Goal: Task Accomplishment & Management: Manage account settings

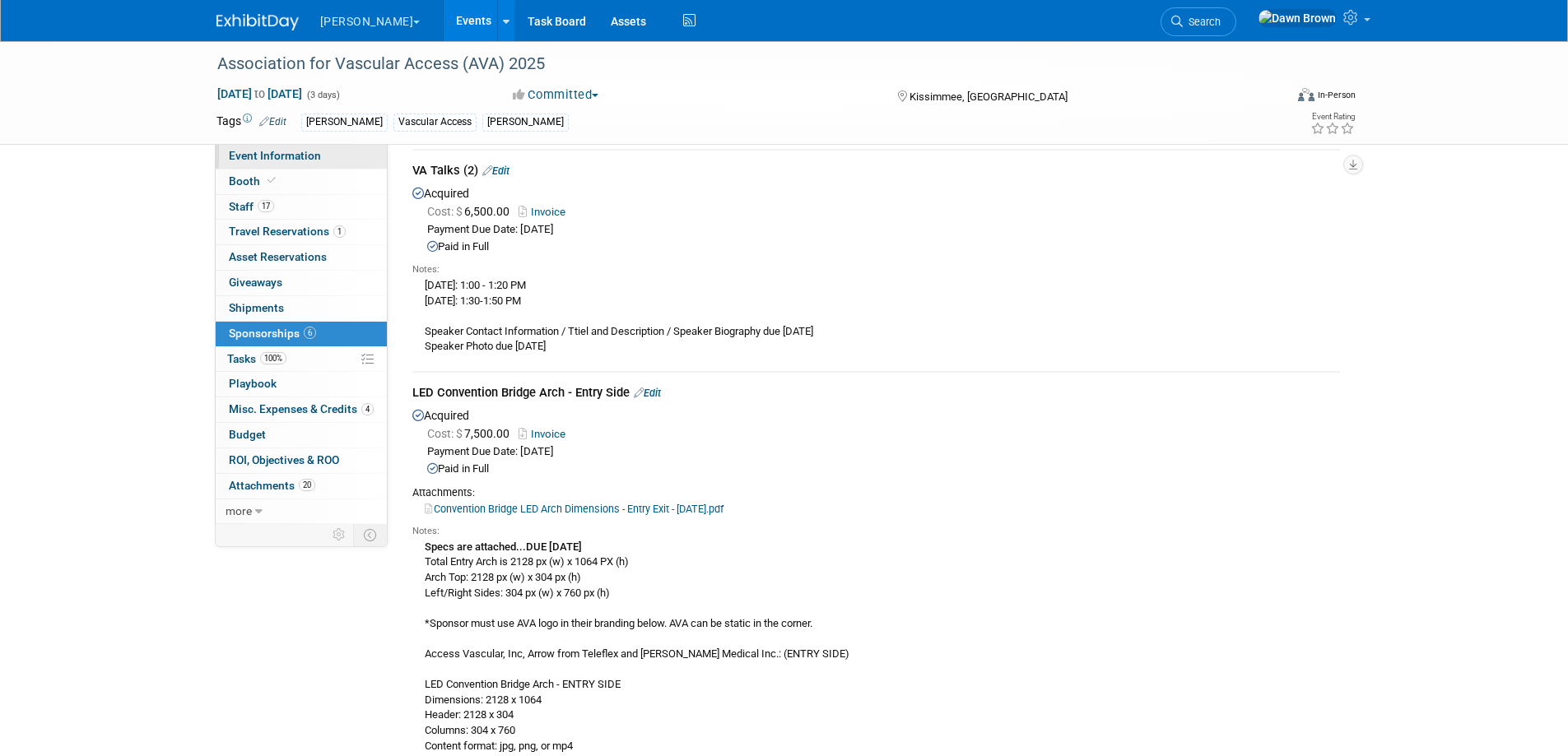
click at [267, 157] on span "Event Information" at bounding box center [275, 156] width 92 height 13
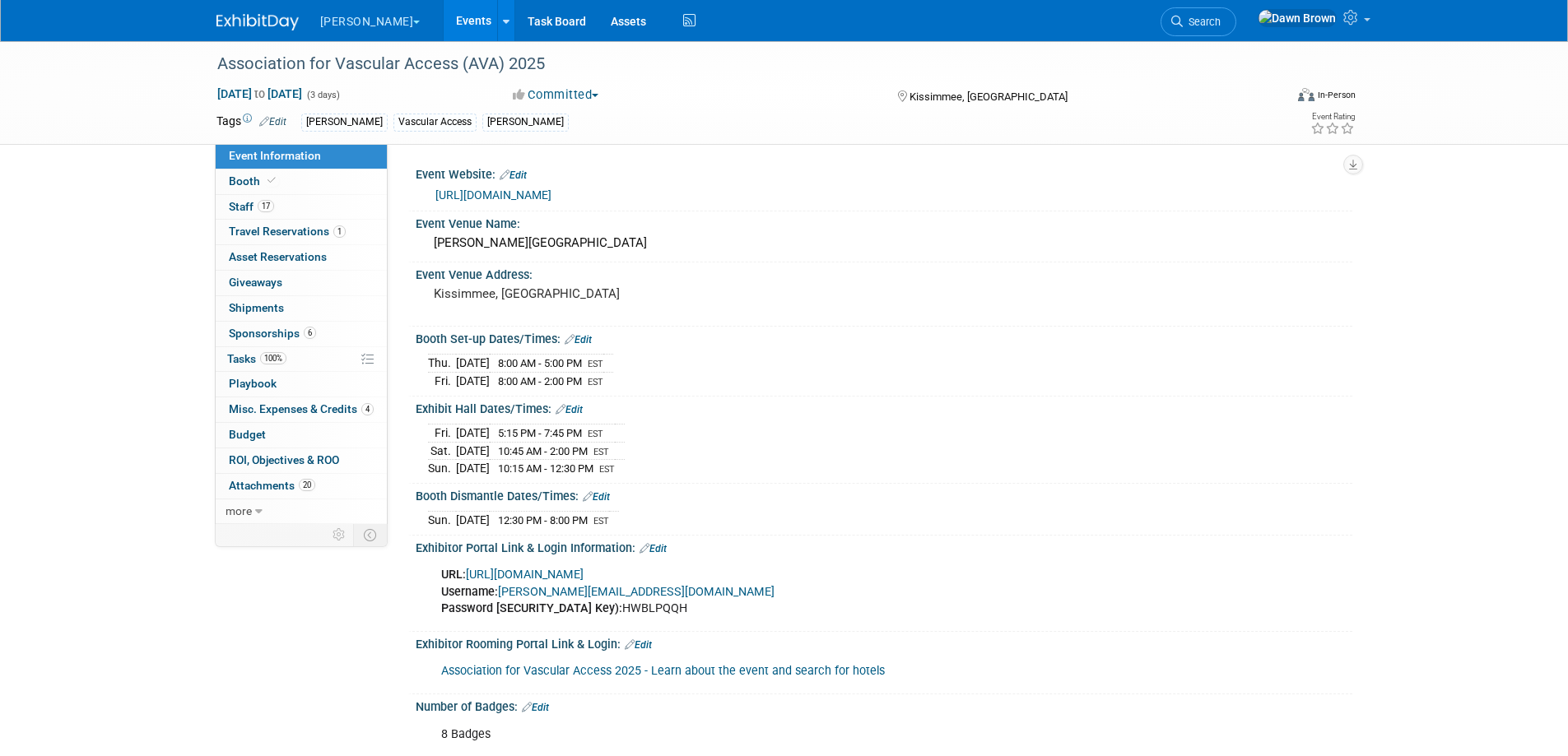
click at [523, 191] on link "https://www.avainfo.org/page/FutureEvents" at bounding box center [493, 195] width 116 height 13
click at [266, 232] on span "Travel Reservations 1" at bounding box center [288, 232] width 117 height 13
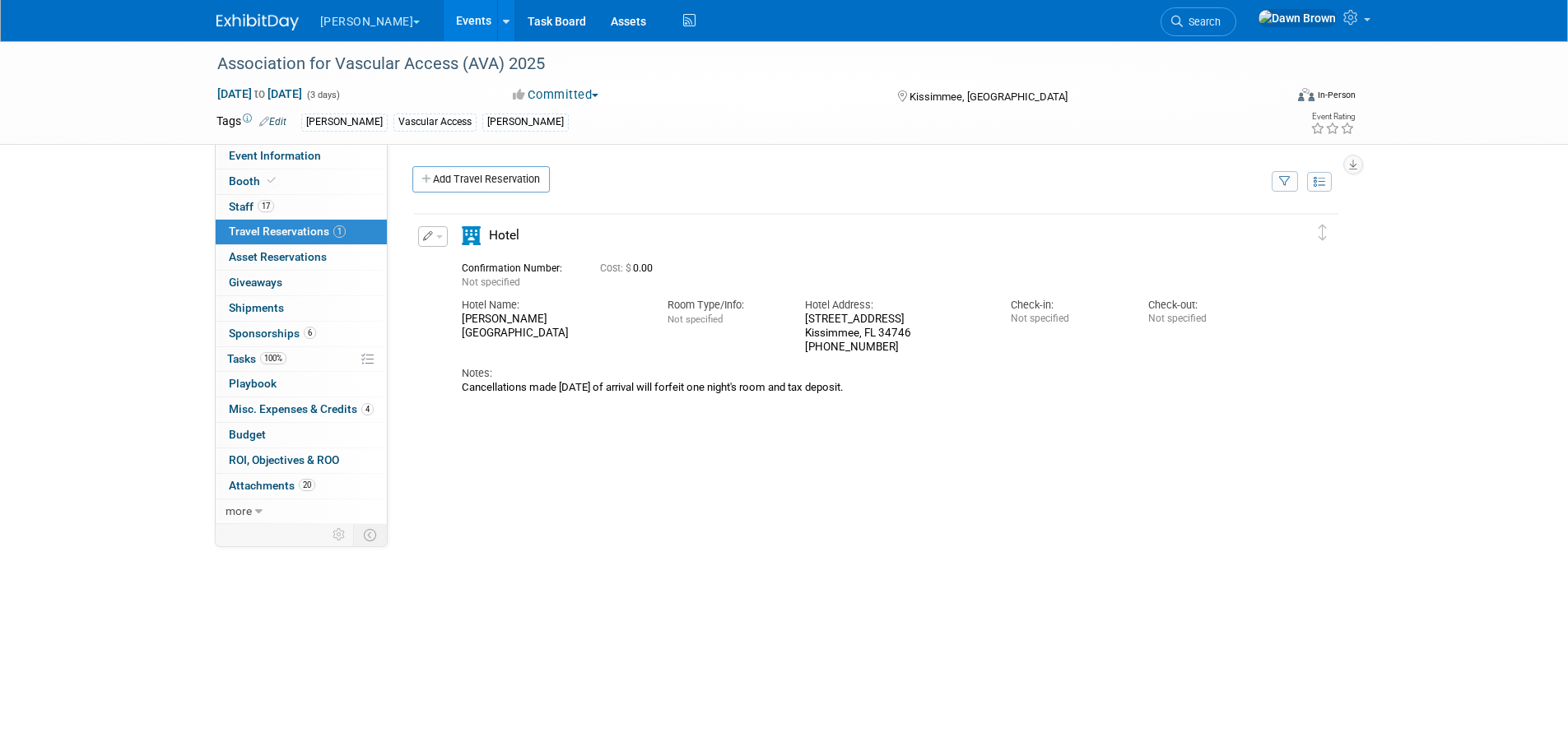
click at [642, 268] on span "Cost: $ 0.00" at bounding box center [630, 268] width 60 height 12
click at [424, 233] on icon "button" at bounding box center [428, 236] width 11 height 10
click at [518, 269] on button "Edit Reservation" at bounding box center [489, 265] width 139 height 24
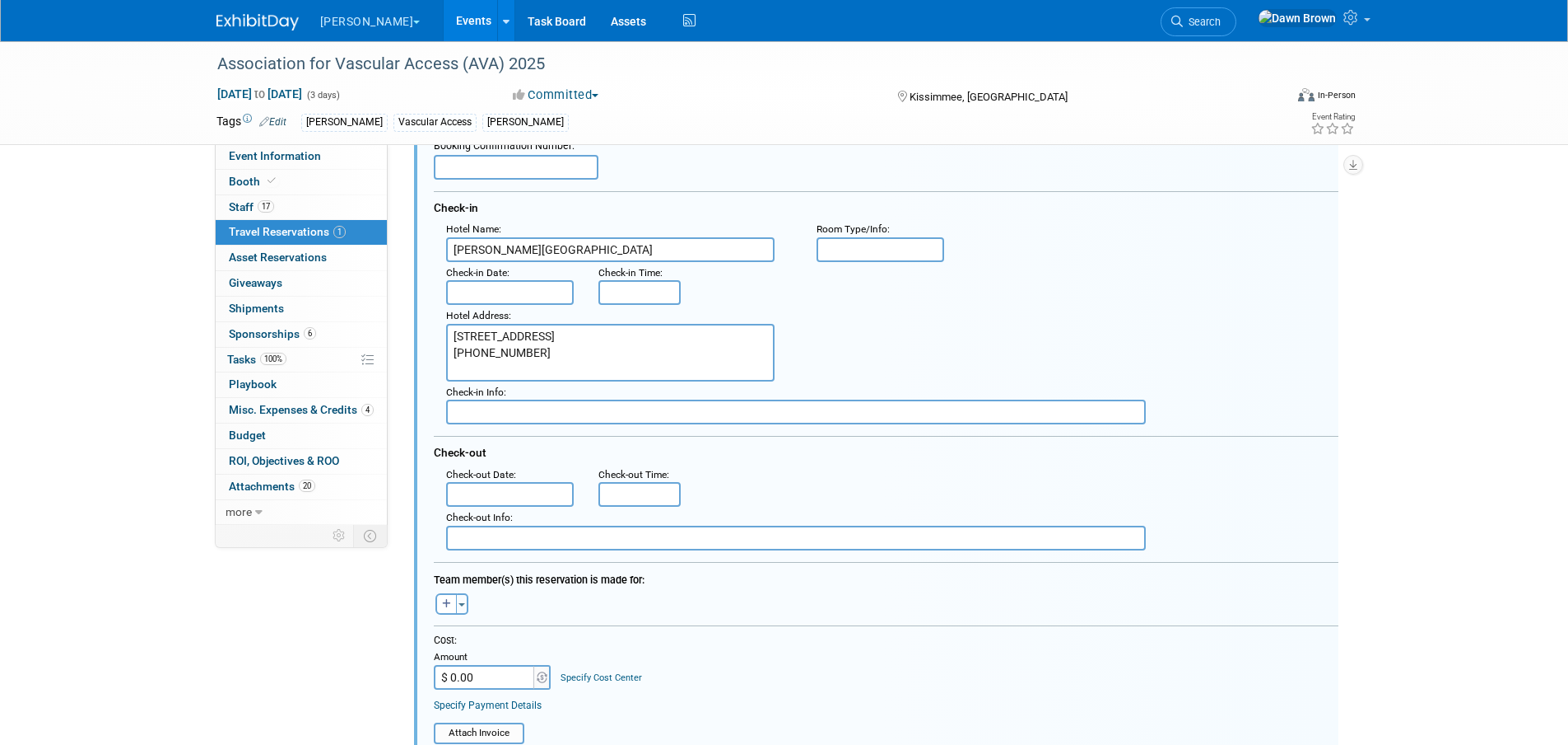
scroll to position [152, 0]
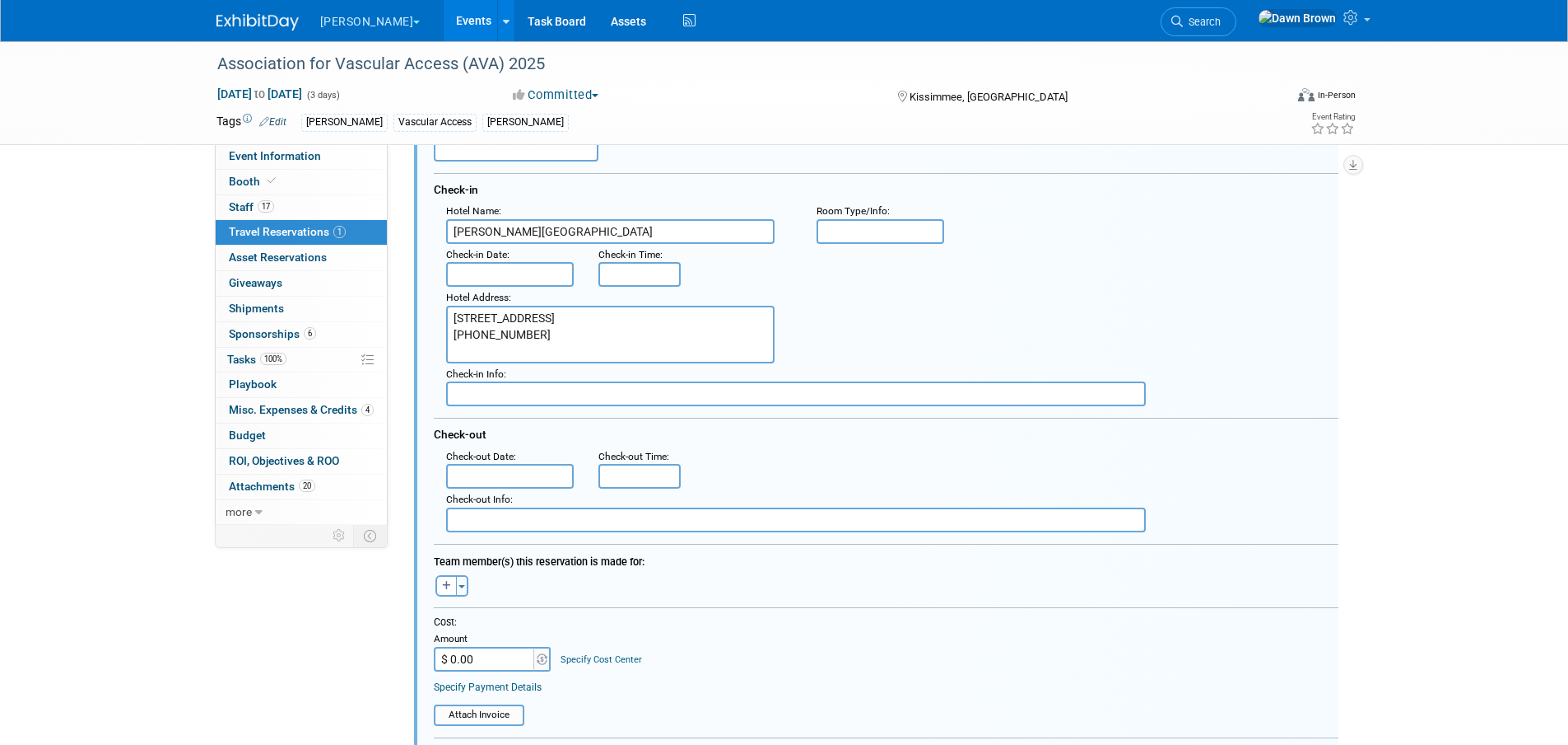
click at [518, 654] on input "$ 0.00" at bounding box center [485, 659] width 103 height 25
type input "$ 239.00"
click at [686, 674] on div "Cost: Amount $ 239.00 Specify Cost Center Cost Center -- Not Specified -- #3229…" at bounding box center [886, 655] width 904 height 79
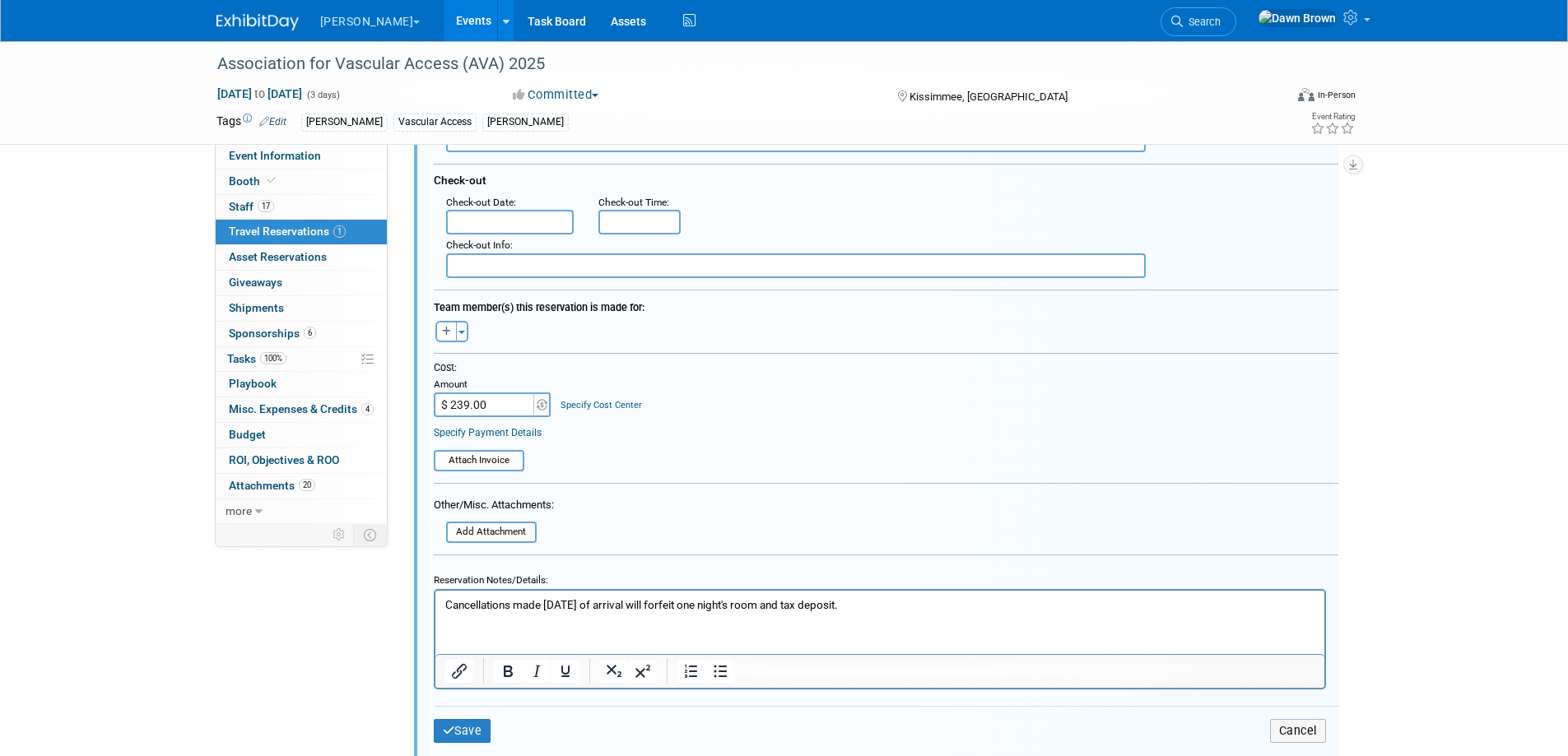
scroll to position [419, 0]
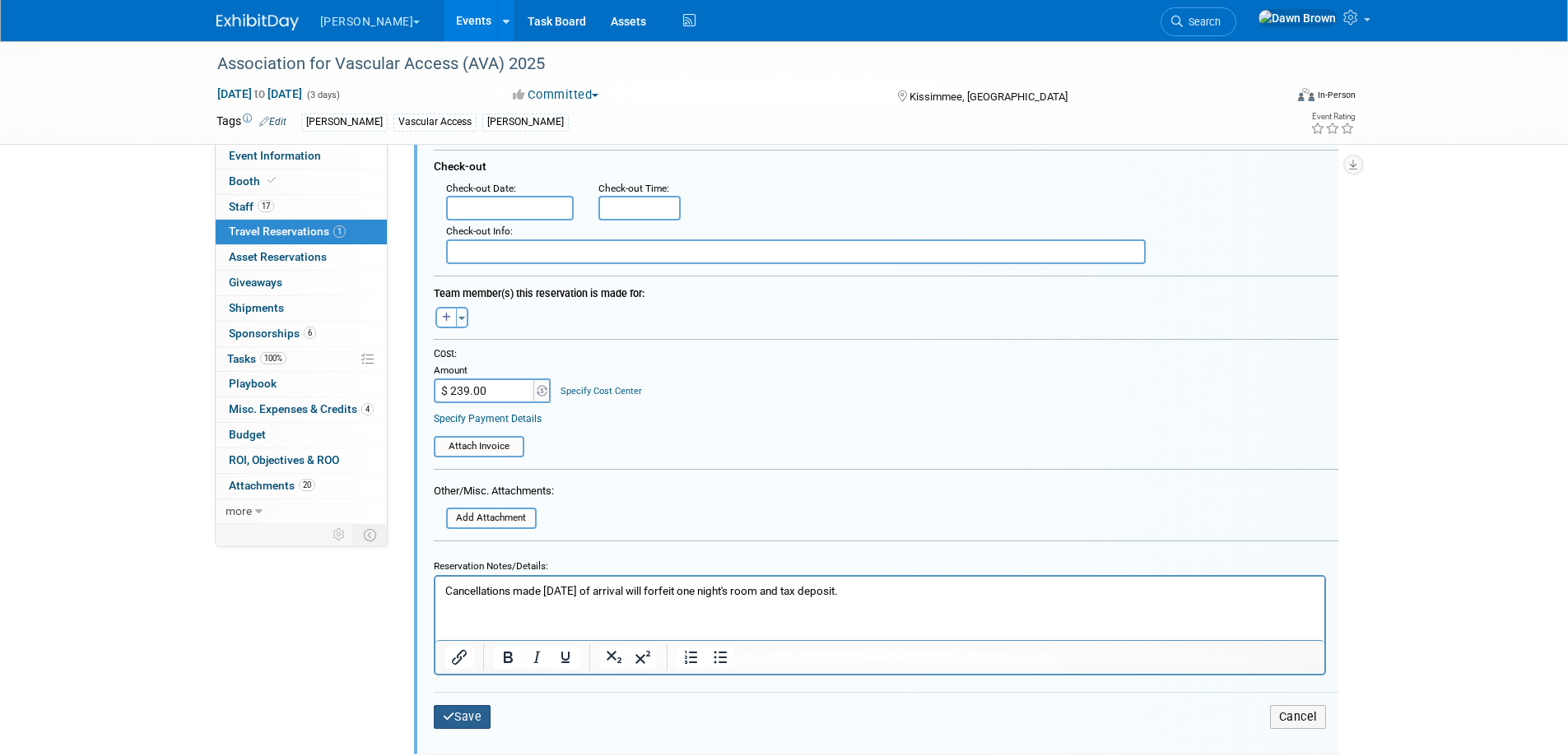
click at [456, 726] on button "Save" at bounding box center [463, 717] width 58 height 24
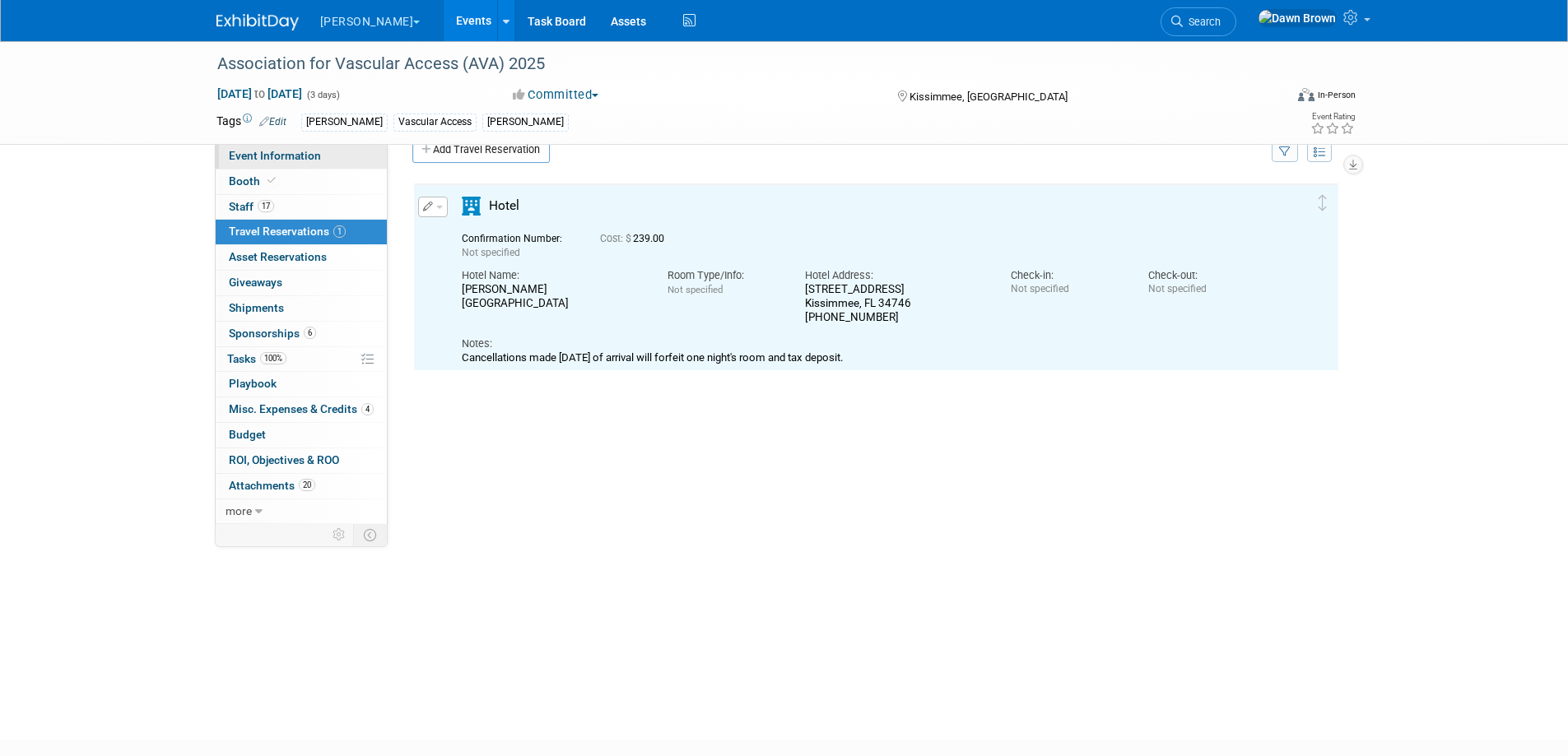
scroll to position [29, 0]
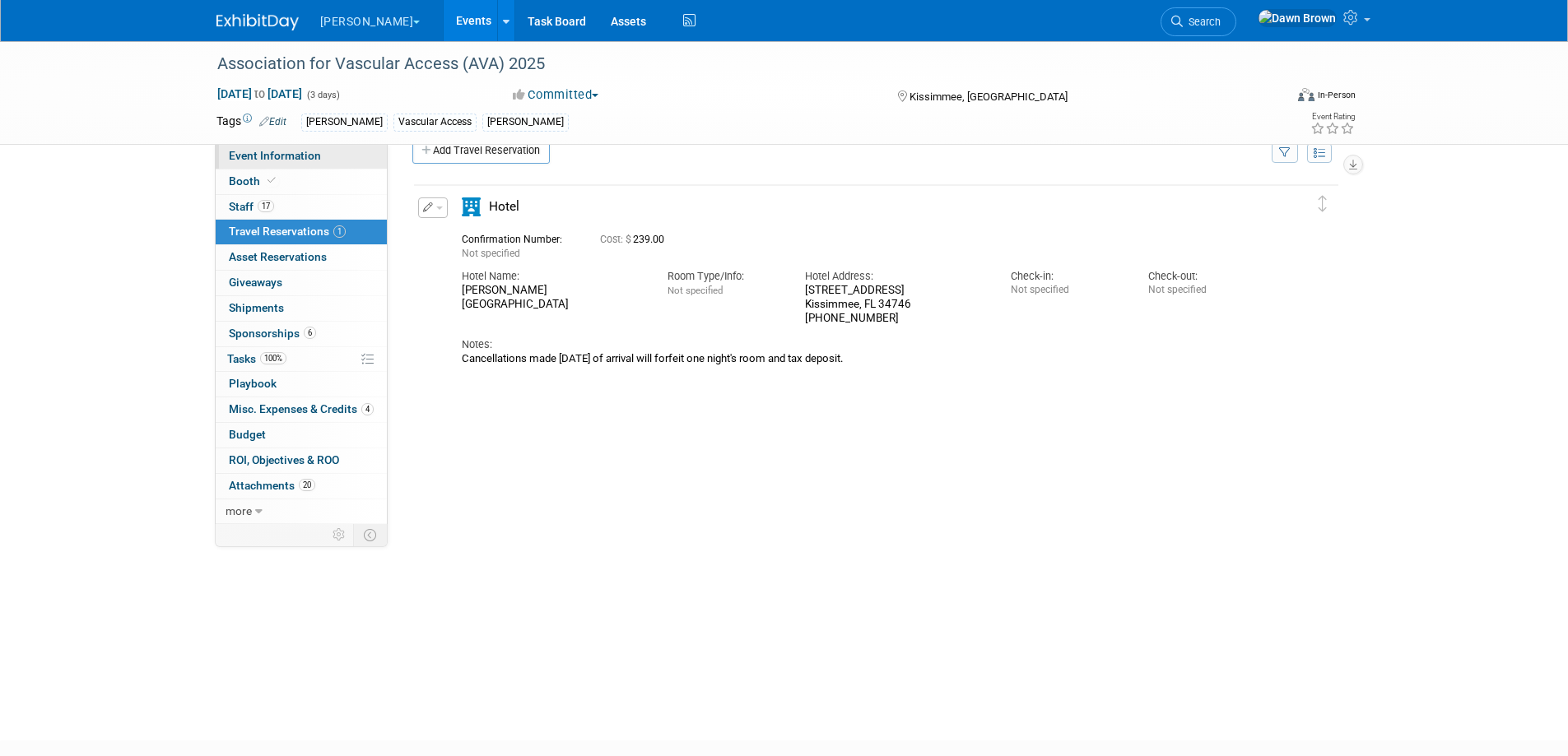
click at [285, 152] on span "Event Information" at bounding box center [275, 156] width 92 height 13
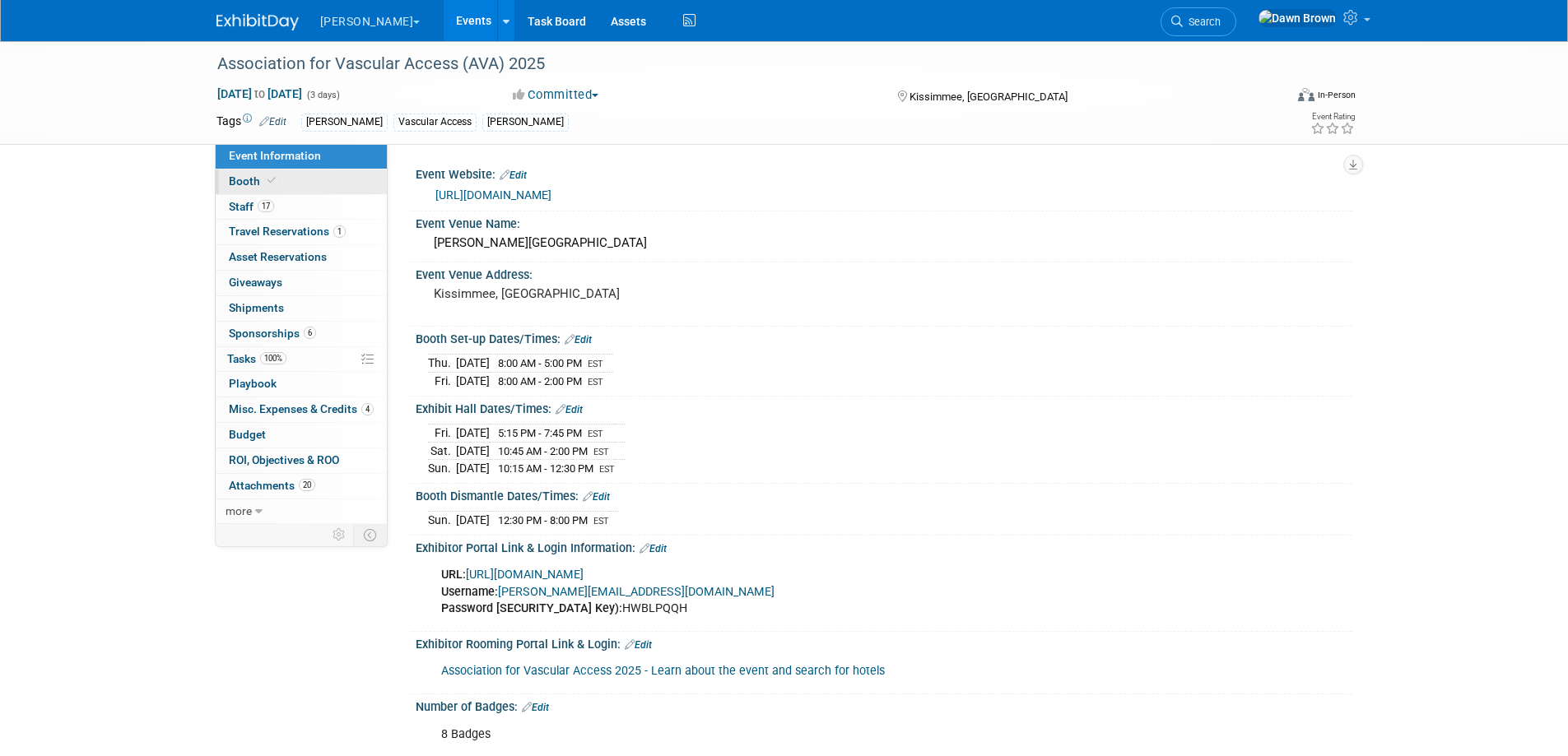
click at [250, 174] on span "Booth" at bounding box center [254, 181] width 50 height 13
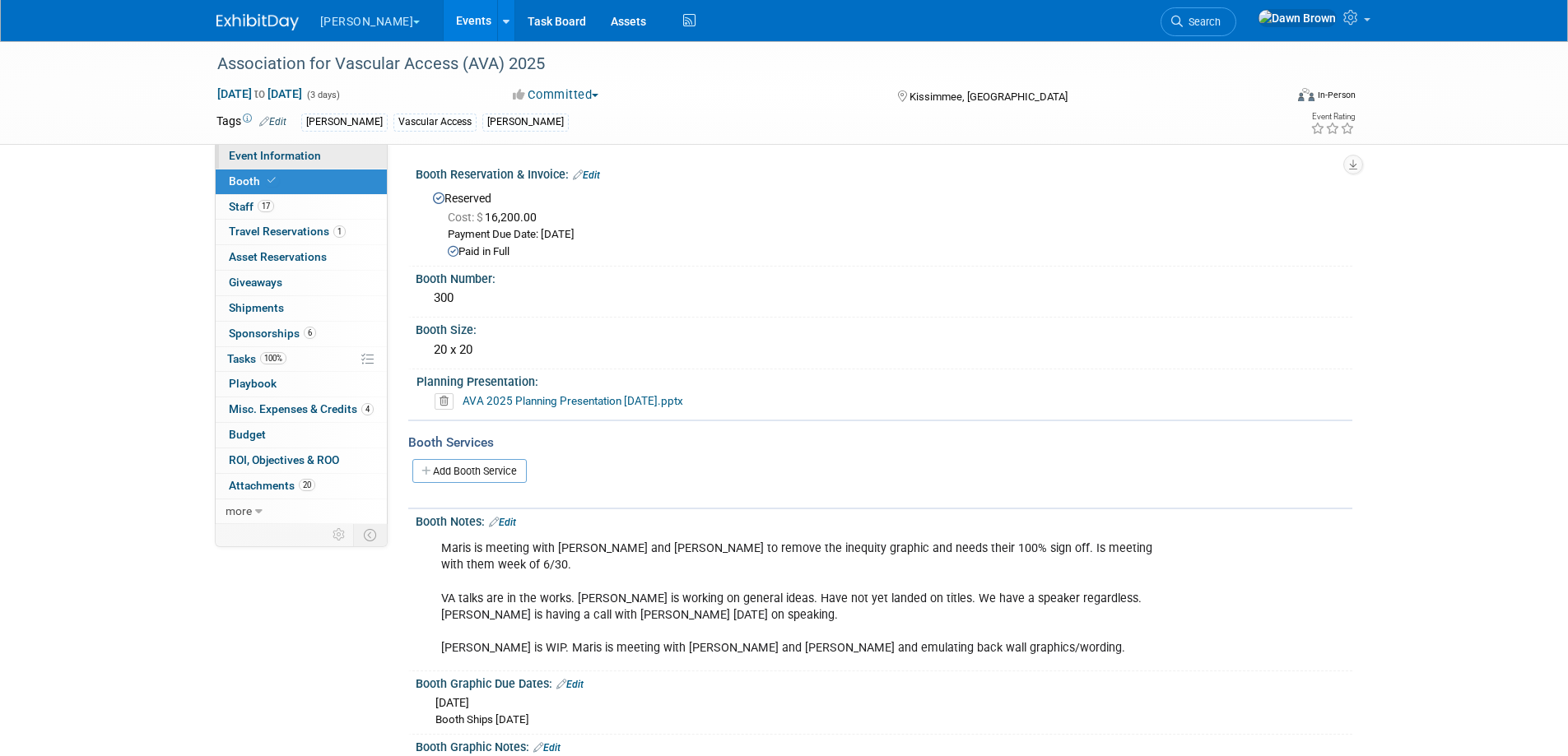
click at [258, 156] on span "Event Information" at bounding box center [275, 156] width 92 height 13
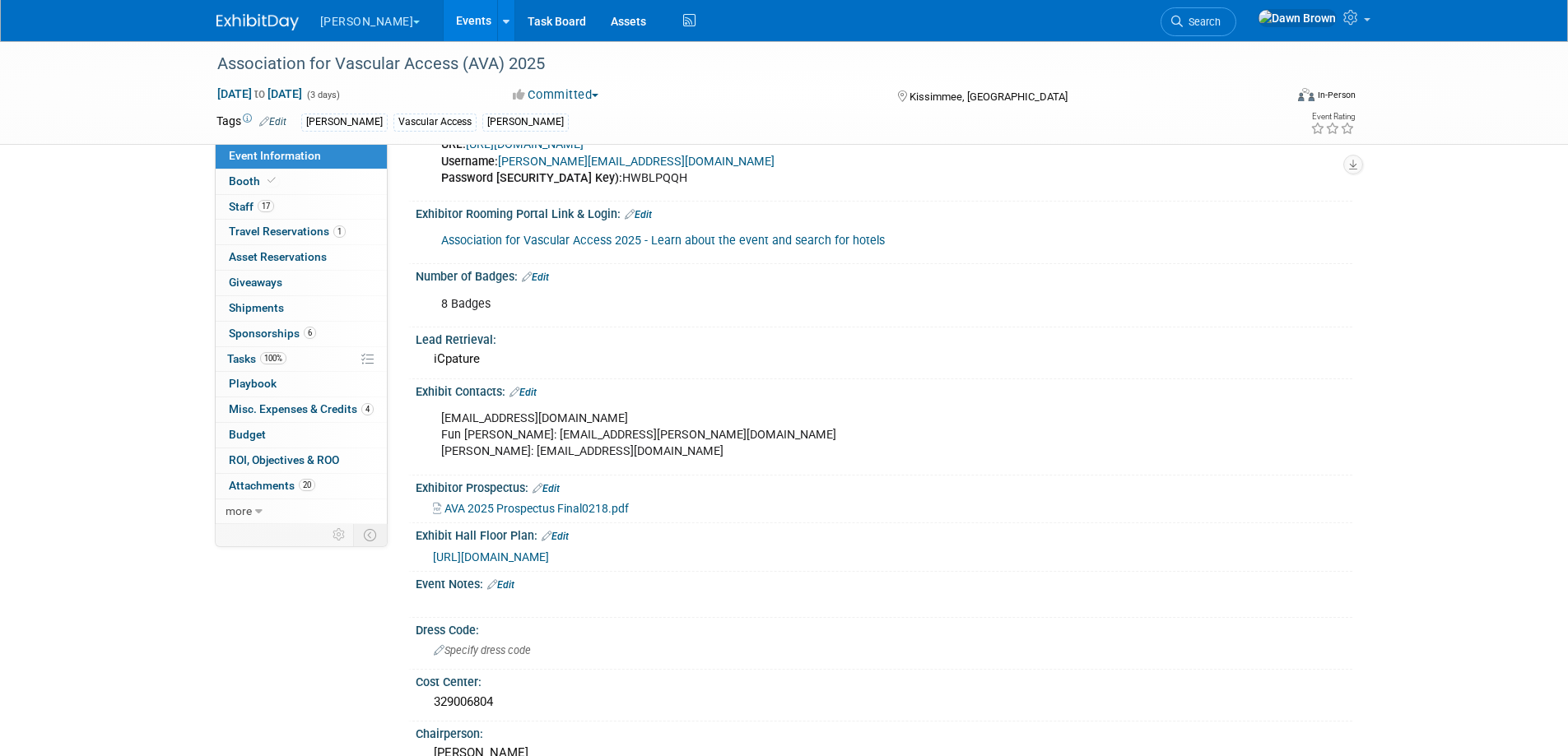
scroll to position [453, 0]
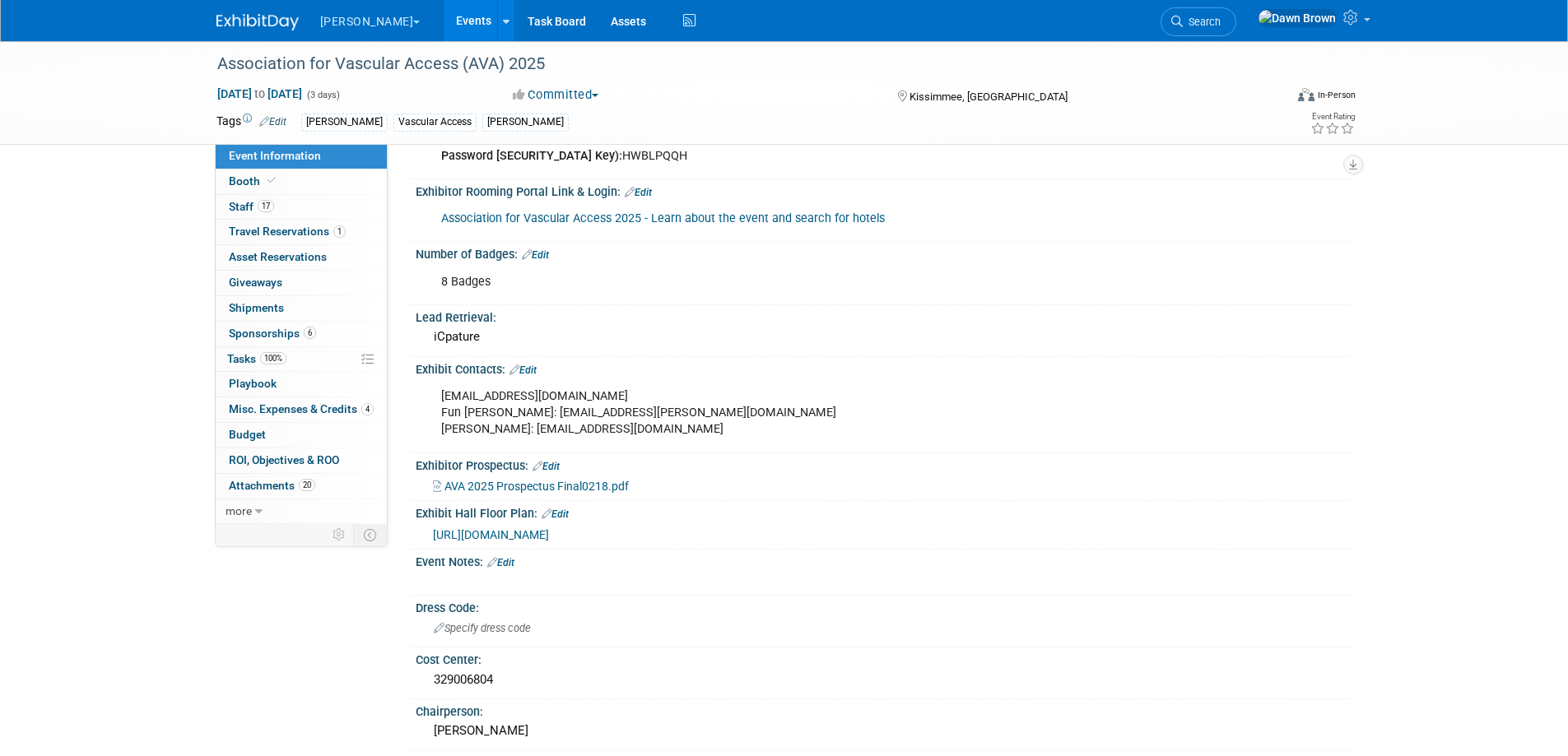
click at [549, 533] on span "https://www.conferenceharvester.com/floorplan/v2/index.asp?EventKey=NGADJSUP" at bounding box center [491, 535] width 116 height 13
click at [277, 334] on span "Sponsorships 6" at bounding box center [272, 334] width 88 height 13
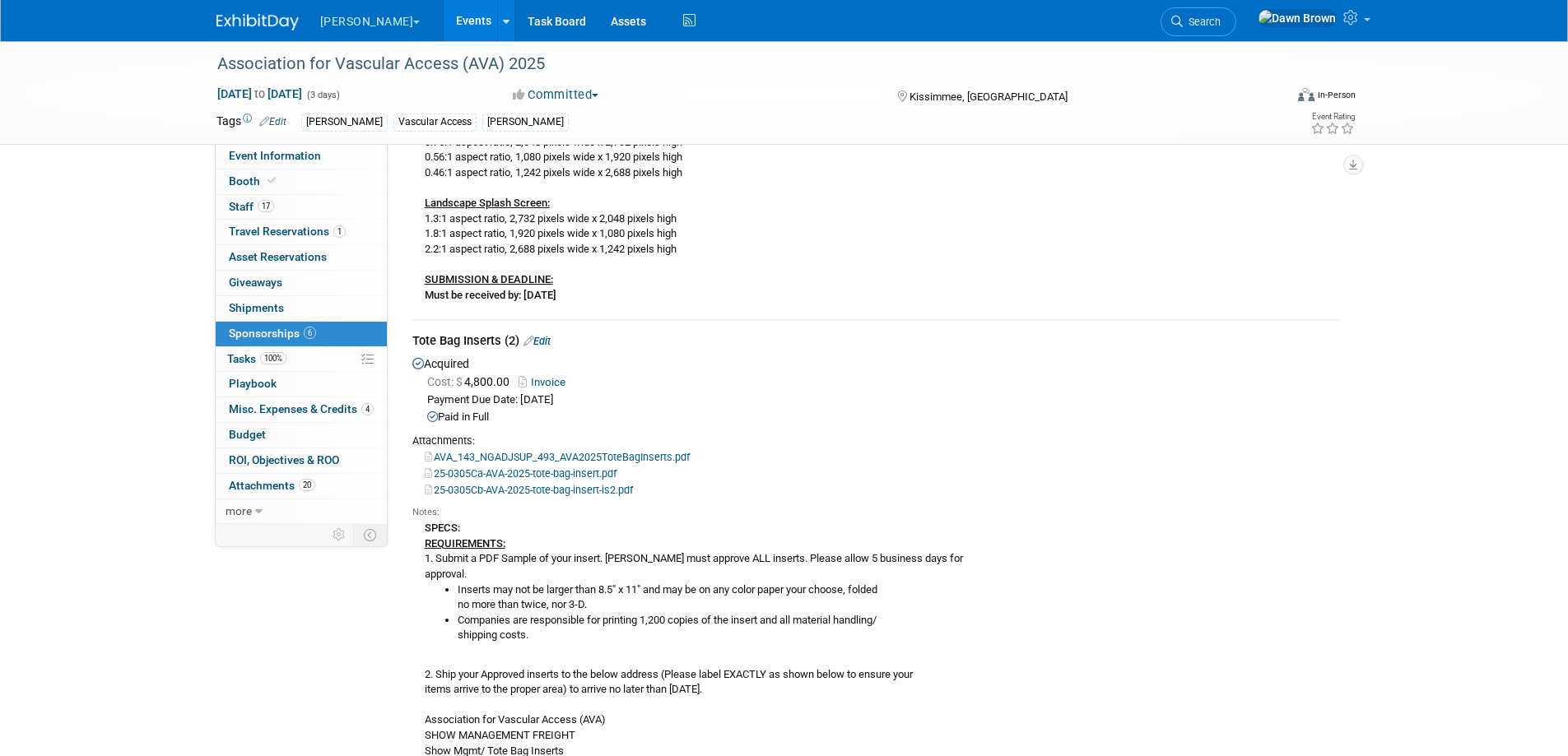
scroll to position [1029, 0]
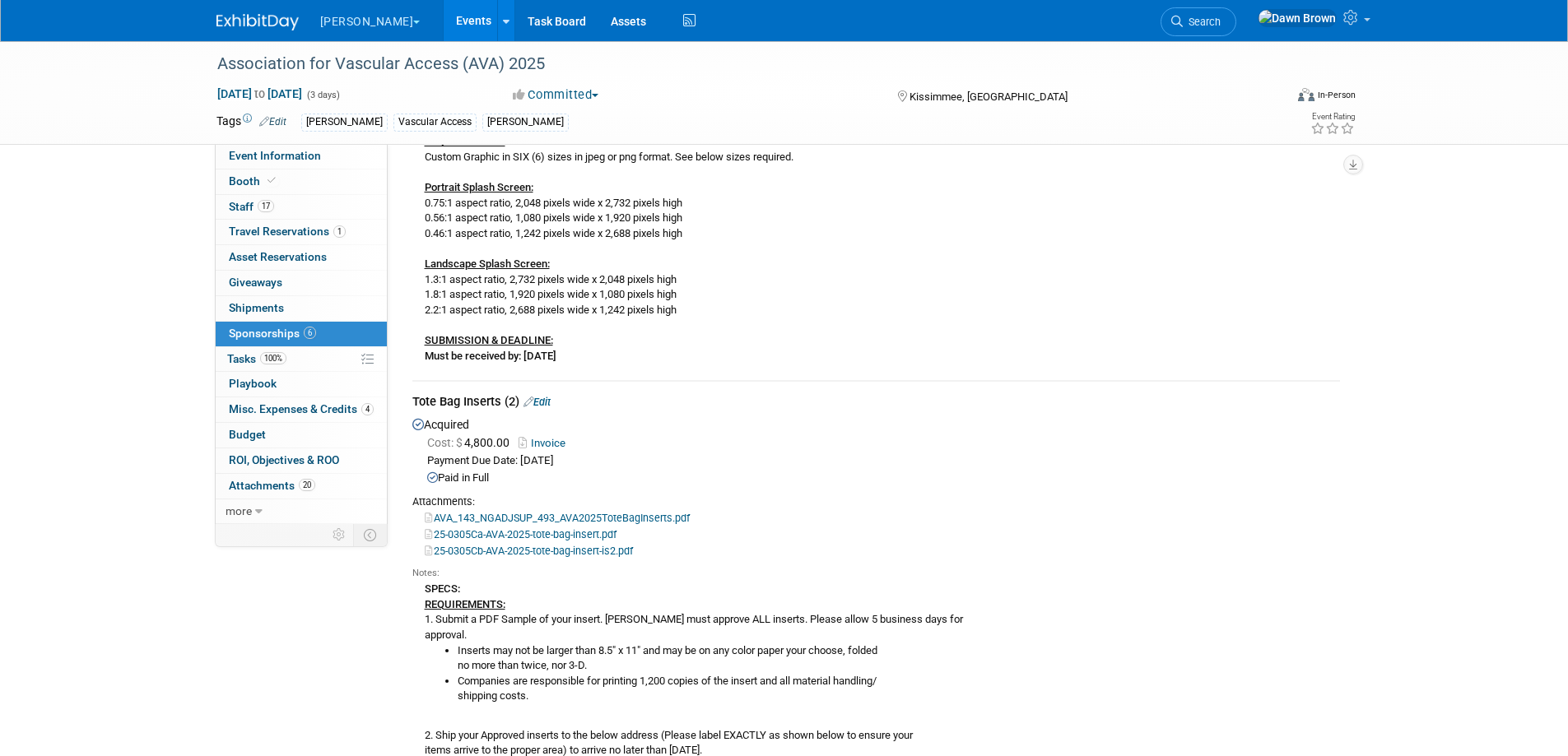
click at [593, 544] on link "25-0305Cb-AVA-2025-tote-bag-insert-is2.pdf" at bounding box center [529, 550] width 208 height 13
click at [576, 528] on link "25-0305Ca-AVA-2025-tote-bag-insert.pdf" at bounding box center [520, 534] width 191 height 13
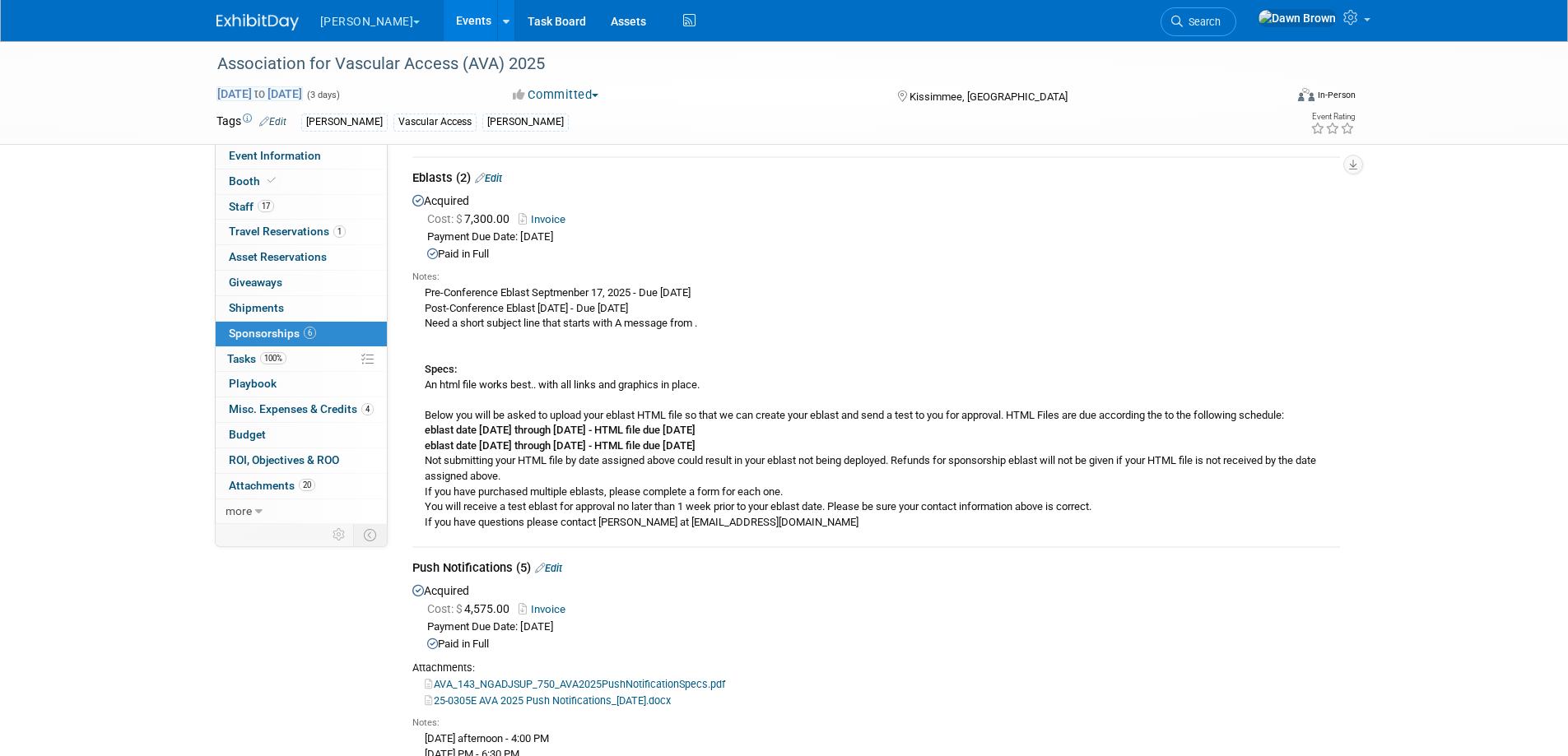
scroll to position [41, 0]
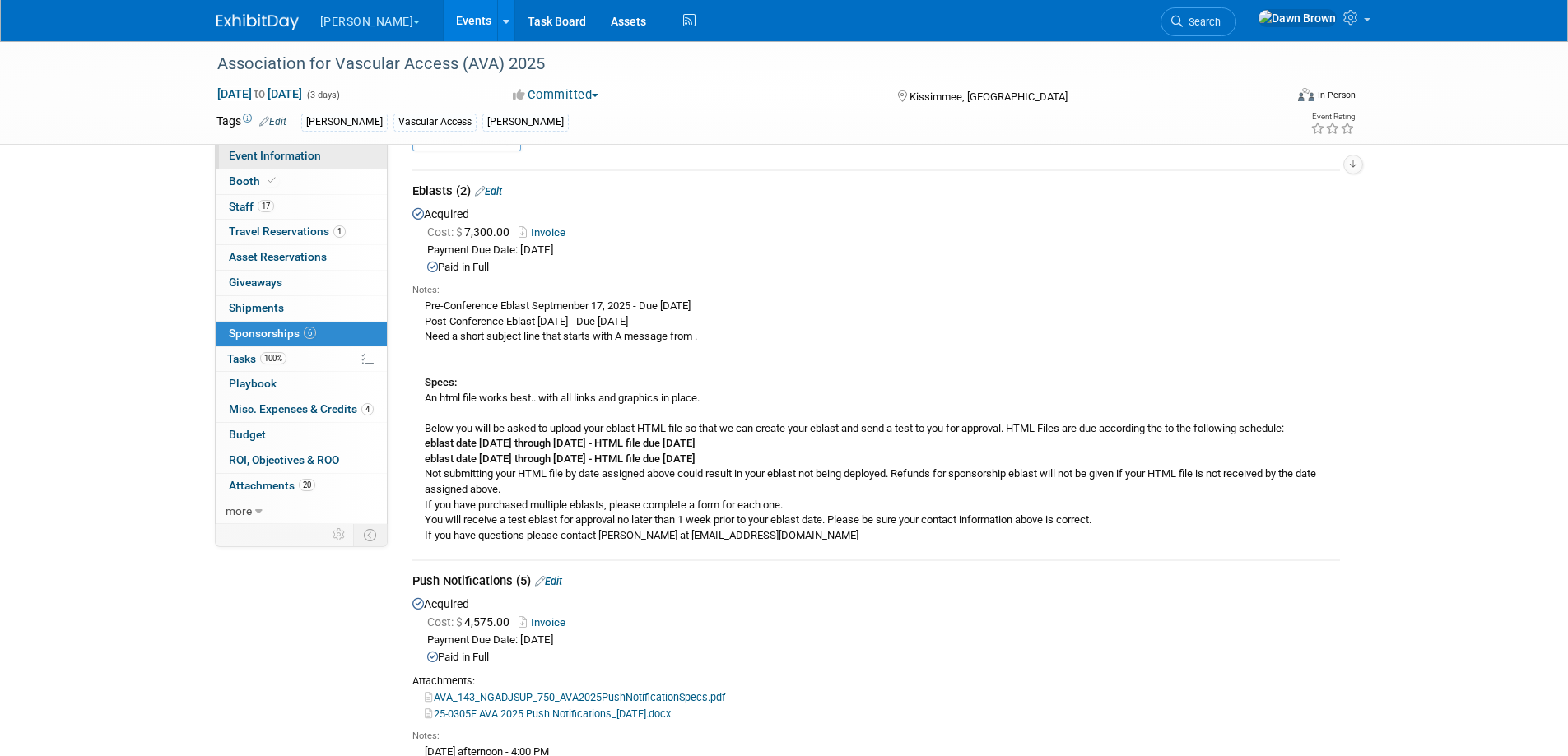
click at [269, 158] on span "Event Information" at bounding box center [275, 156] width 92 height 13
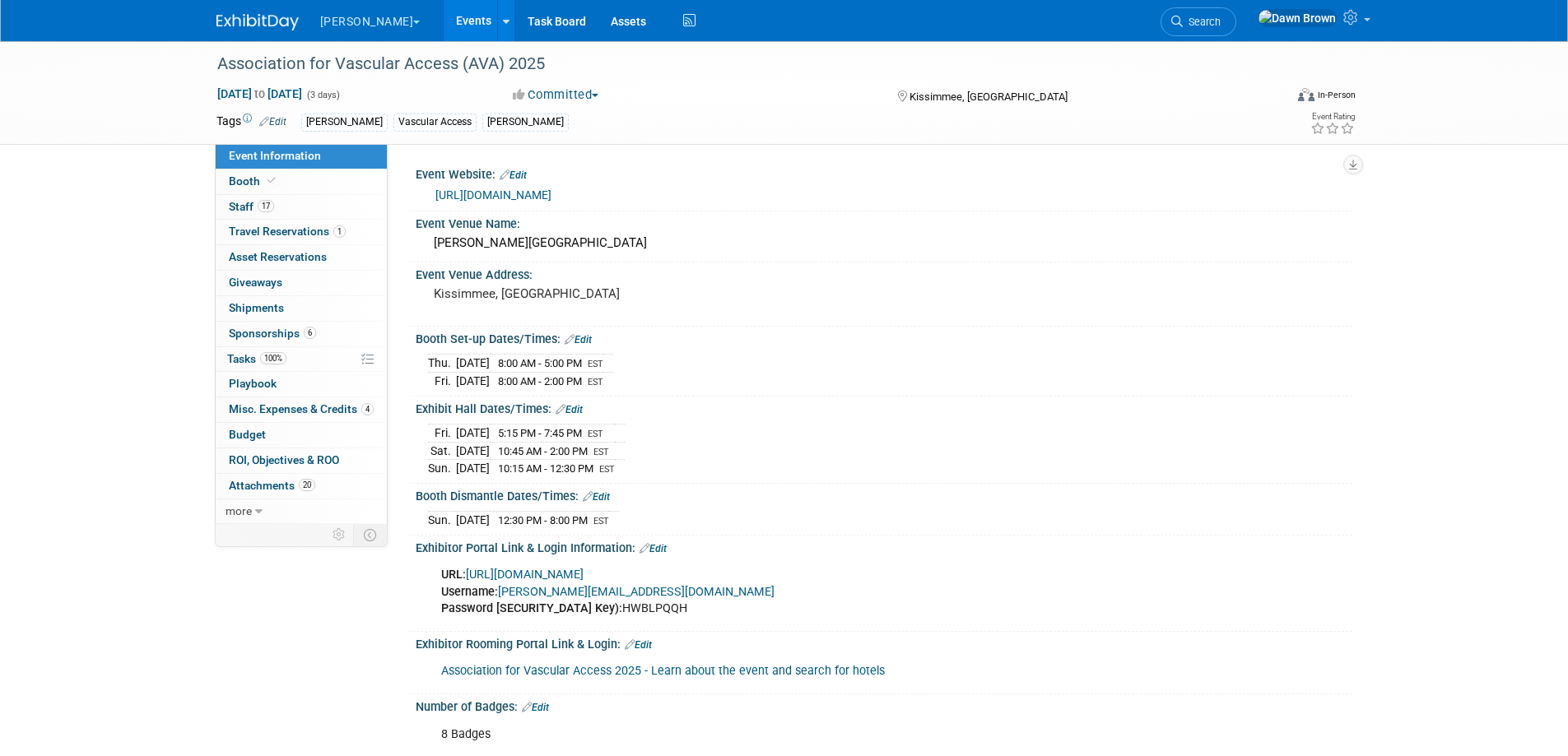
click at [443, 17] on link "Events" at bounding box center [473, 20] width 60 height 41
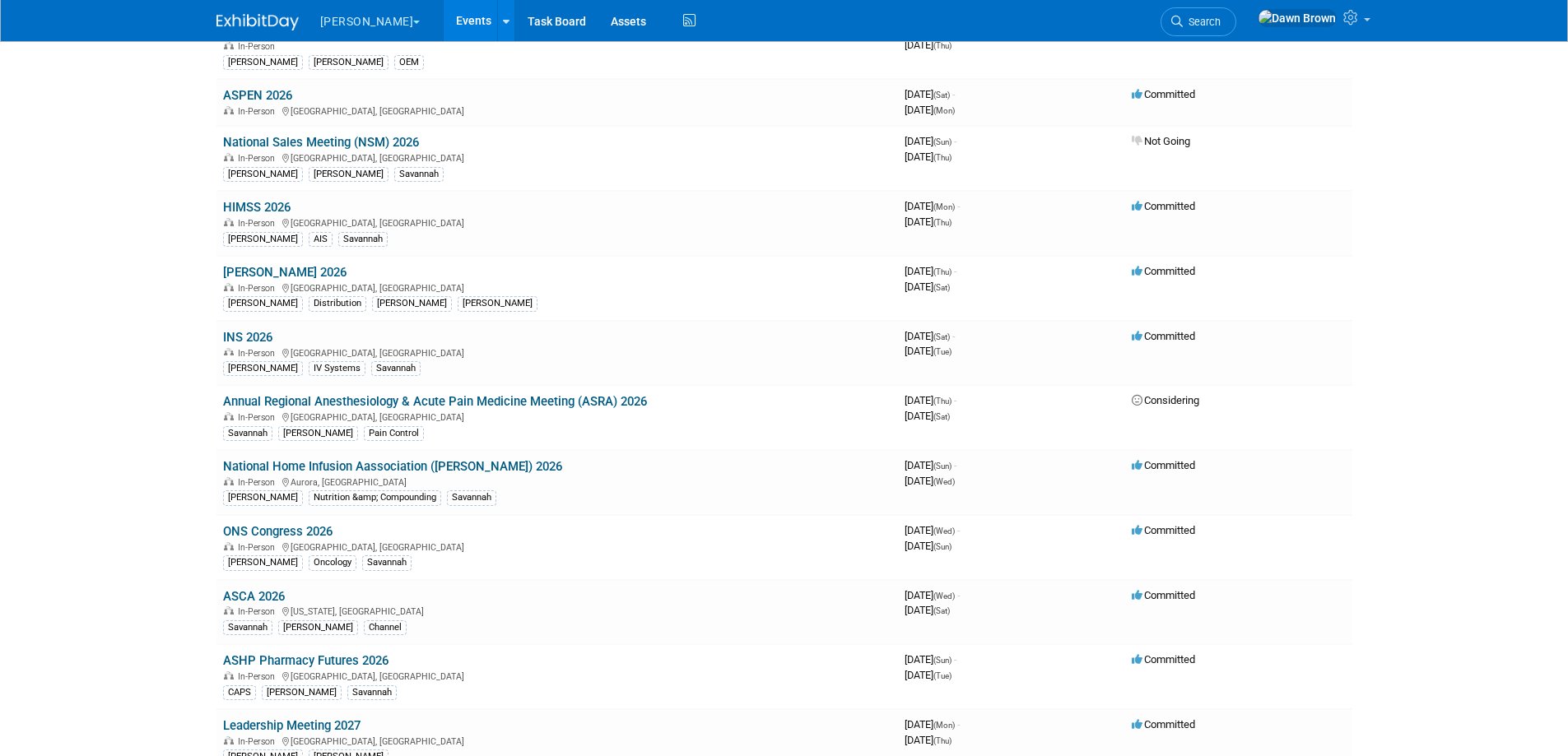
scroll to position [1008, 0]
click at [452, 466] on link "National Home Infusion Aassociation ([PERSON_NAME]) 2026" at bounding box center [392, 465] width 340 height 14
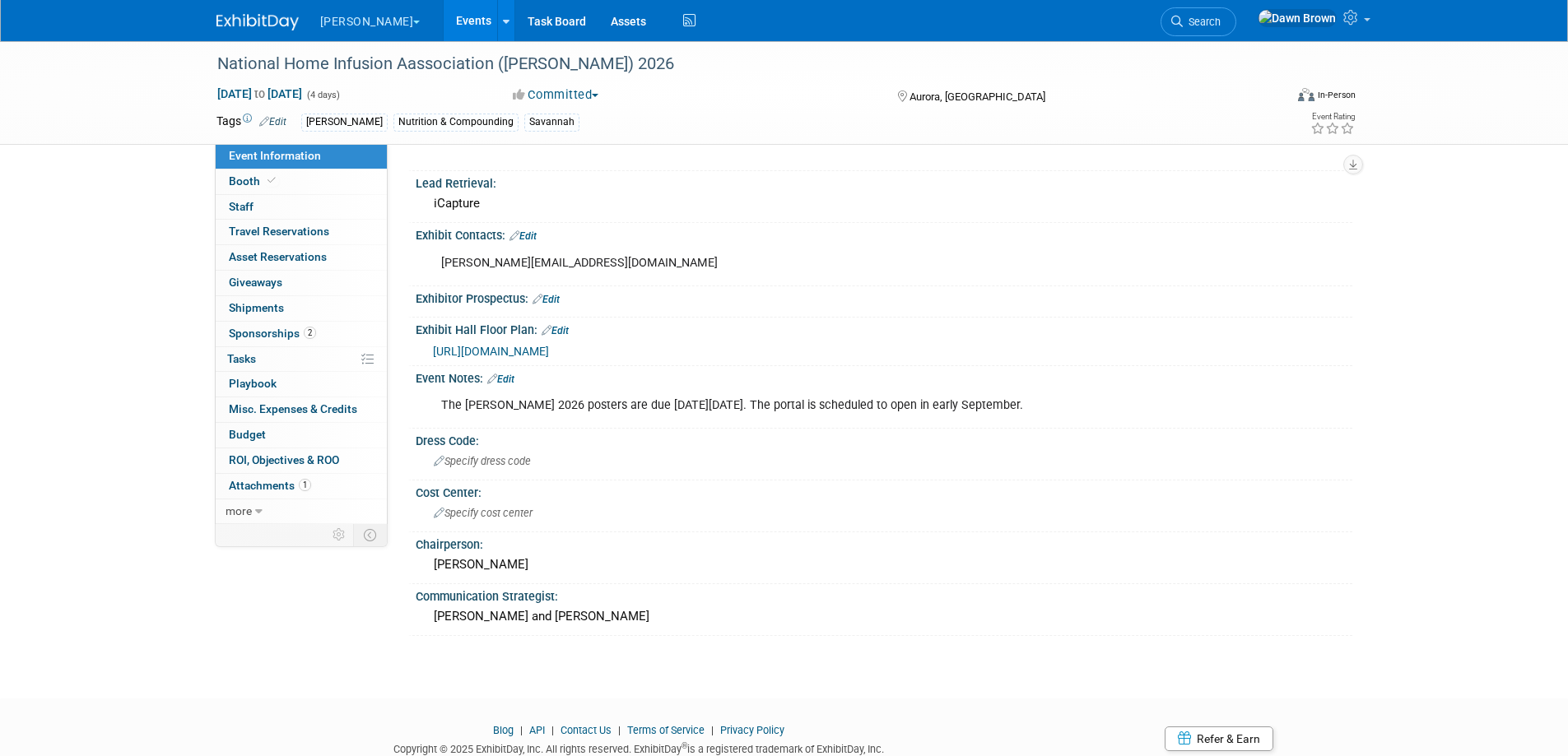
scroll to position [454, 0]
